Goal: Communication & Community: Answer question/provide support

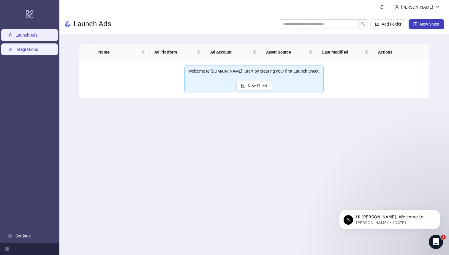
click at [33, 51] on link "Integrations" at bounding box center [26, 49] width 23 height 5
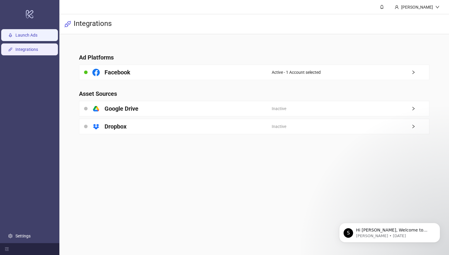
click at [26, 37] on link "Launch Ads" at bounding box center [26, 35] width 22 height 5
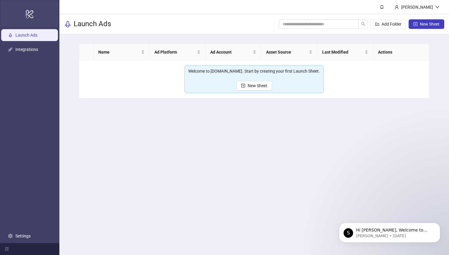
click at [30, 12] on icon at bounding box center [29, 14] width 7 height 8
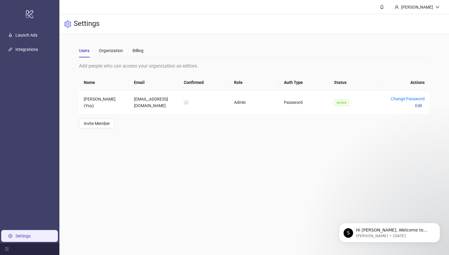
click at [26, 233] on link "Settings" at bounding box center [22, 235] width 15 height 5
click at [112, 52] on div "Organization" at bounding box center [111, 50] width 24 height 7
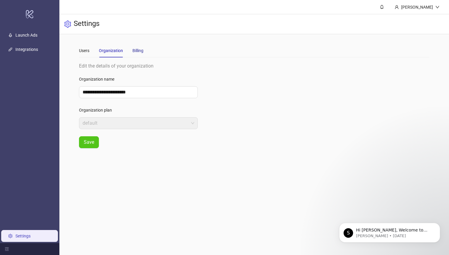
click at [138, 47] on div "Billing" at bounding box center [137, 50] width 11 height 7
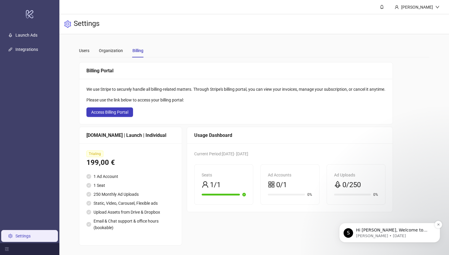
click at [384, 236] on p "[PERSON_NAME] • [DATE]" at bounding box center [394, 235] width 77 height 5
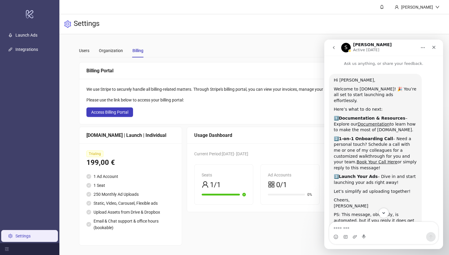
click at [338, 47] on button "go back" at bounding box center [333, 47] width 11 height 11
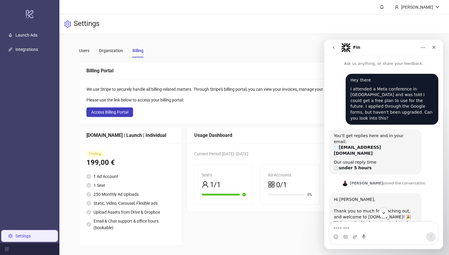
scroll to position [72, 0]
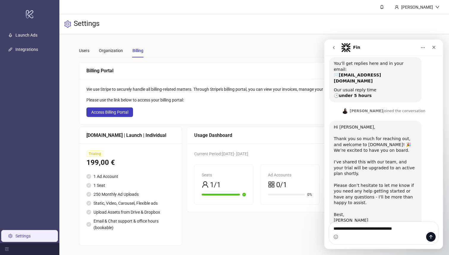
type textarea "**********"
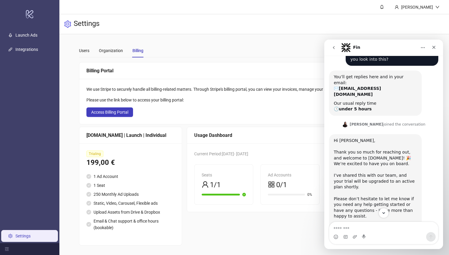
scroll to position [106, 0]
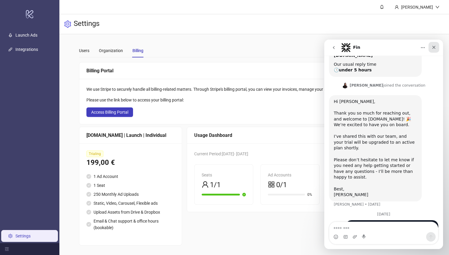
click at [434, 48] on icon "Close" at bounding box center [434, 47] width 5 height 5
